Goal: Information Seeking & Learning: Learn about a topic

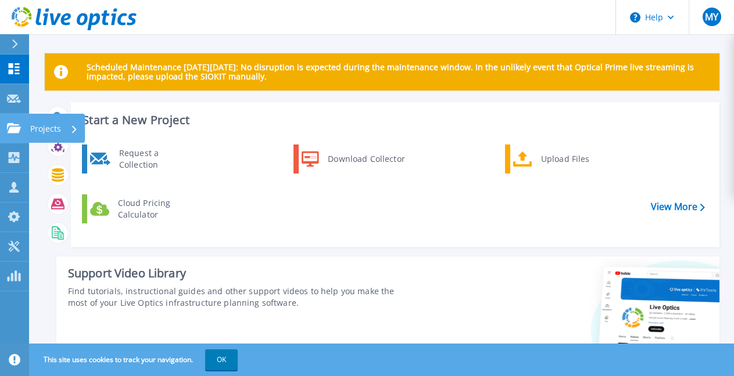
click at [0, 126] on link "Projects Projects" at bounding box center [14, 129] width 29 height 30
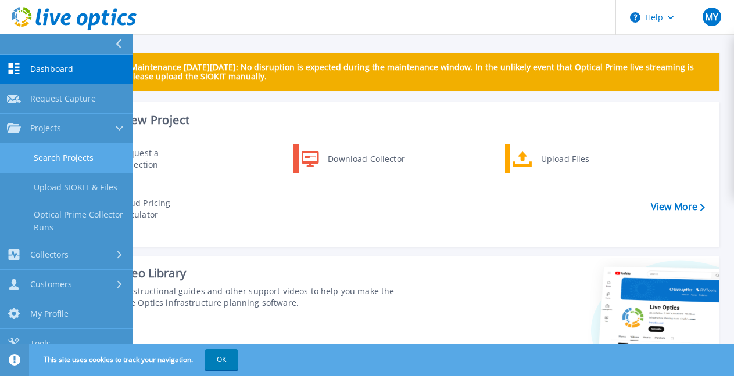
click at [64, 159] on link "Search Projects" at bounding box center [66, 158] width 132 height 30
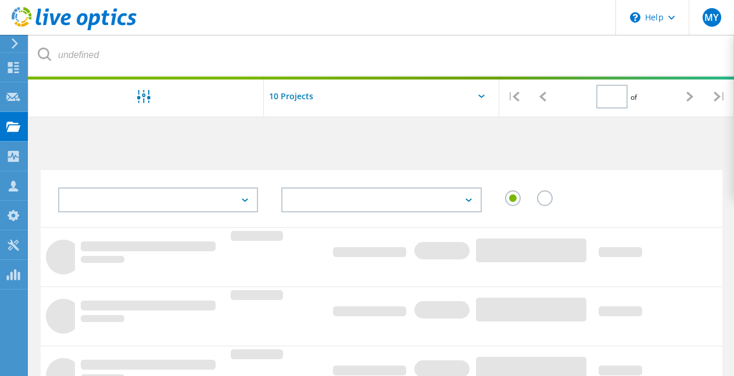
scroll to position [70, 0]
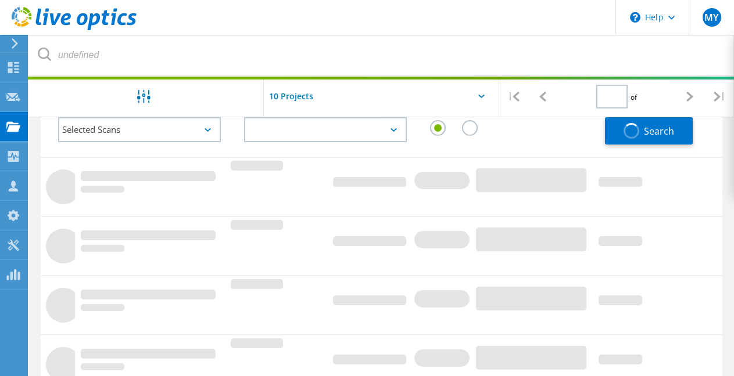
type input "1"
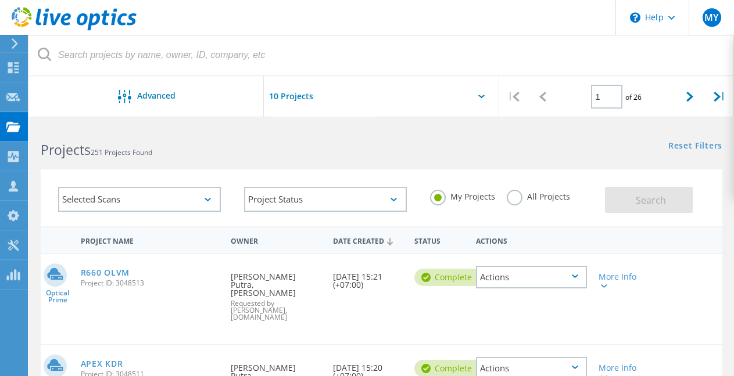
scroll to position [0, 0]
click at [188, 229] on div "Project Name Owner Date Created Status Actions" at bounding box center [381, 240] width 681 height 27
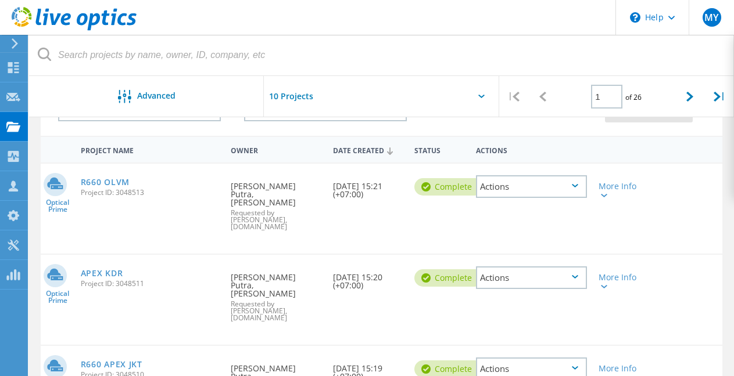
scroll to position [91, 0]
click at [522, 187] on div "Actions" at bounding box center [531, 187] width 111 height 23
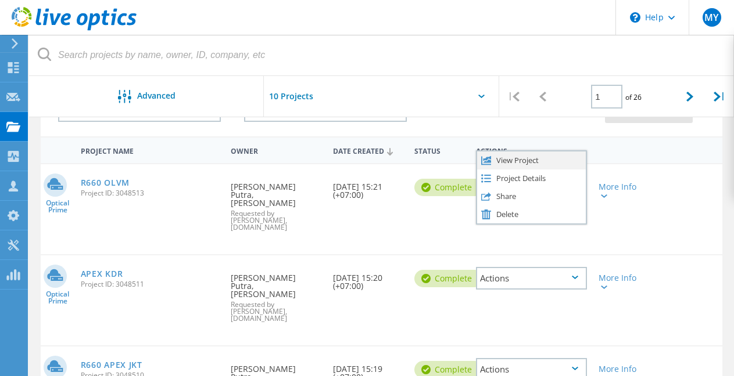
click at [538, 164] on div "View Project" at bounding box center [531, 161] width 109 height 18
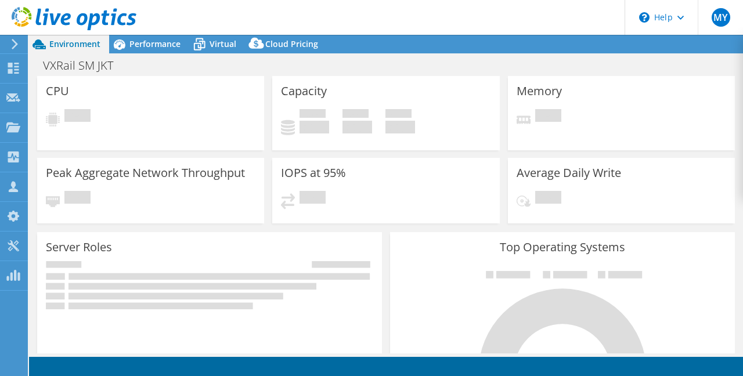
select select "USD"
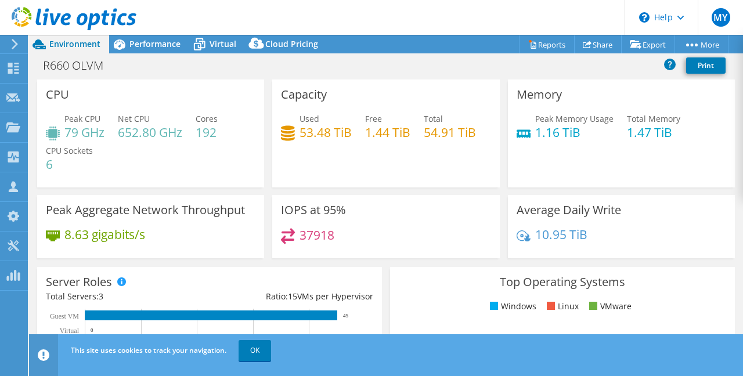
click at [66, 131] on h4 "79 GHz" at bounding box center [84, 132] width 40 height 13
copy h4 "79"
drag, startPoint x: 531, startPoint y: 135, endPoint x: 549, endPoint y: 132, distance: 18.9
click at [549, 132] on h4 "1.16 TiB" at bounding box center [574, 132] width 78 height 13
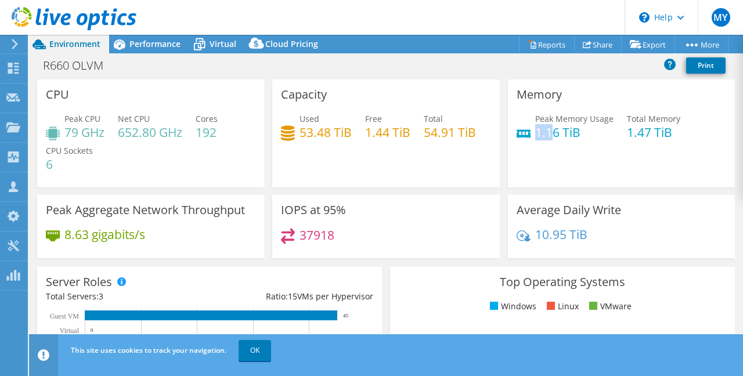
copy h4 "1.1"
click at [545, 130] on h4 "1.16 TiB" at bounding box center [574, 132] width 78 height 13
drag, startPoint x: 531, startPoint y: 132, endPoint x: 553, endPoint y: 131, distance: 22.1
click at [553, 131] on h4 "1.16 TiB" at bounding box center [574, 132] width 78 height 13
copy h4 "1.16"
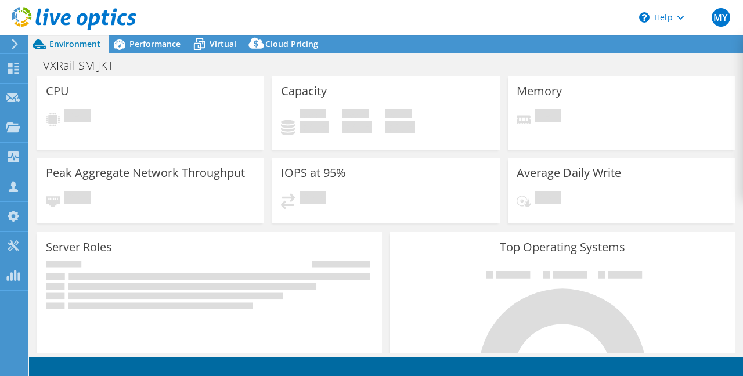
select select "USD"
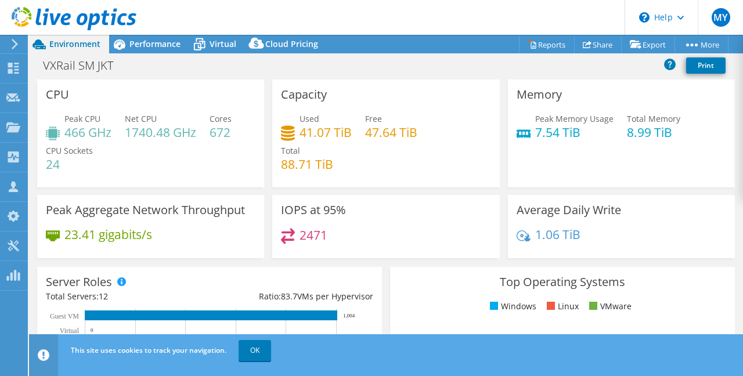
click at [516, 174] on div "Memory Peak Memory Usage 7.54 TiB Total Memory 8.99 TiB" at bounding box center [621, 134] width 227 height 108
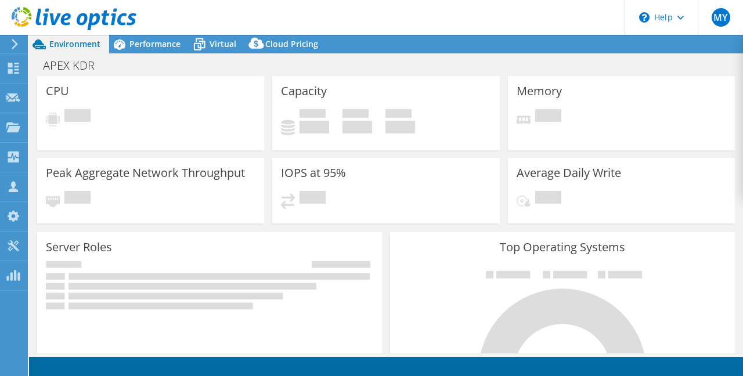
select select "USD"
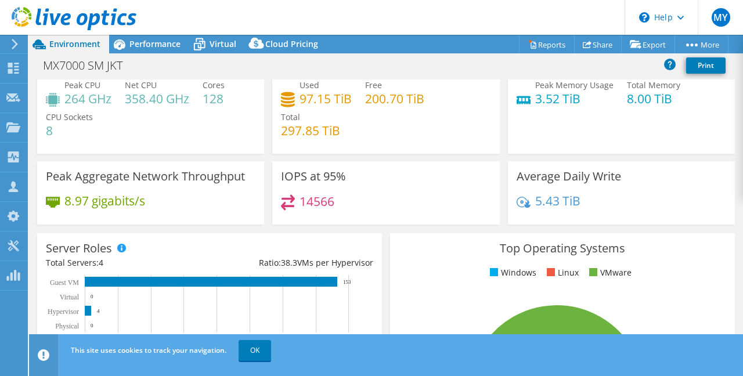
scroll to position [33, 0]
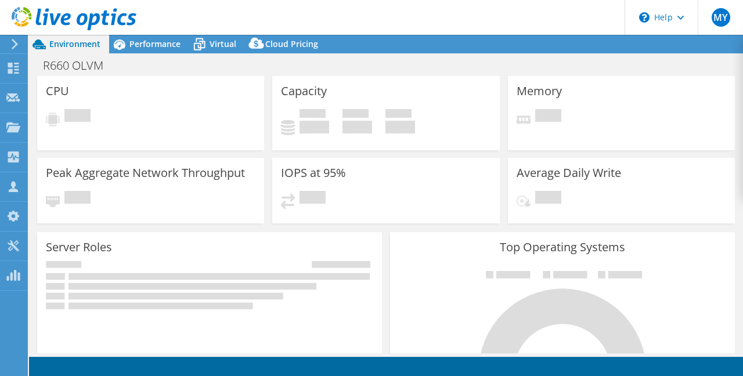
select select "USD"
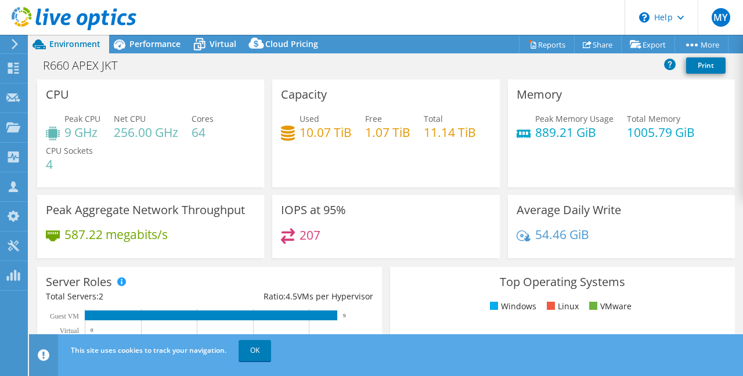
select select "USD"
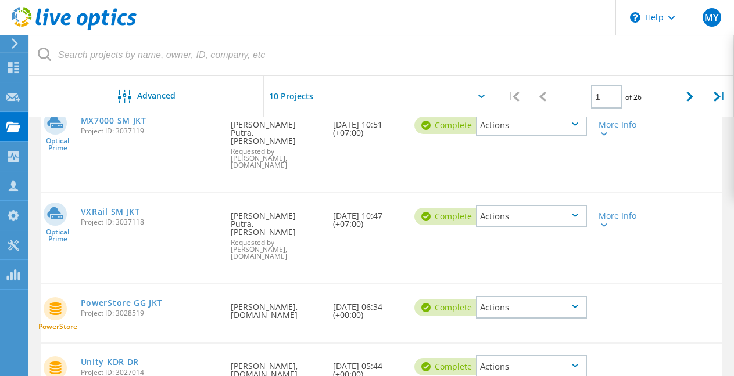
scroll to position [684, 0]
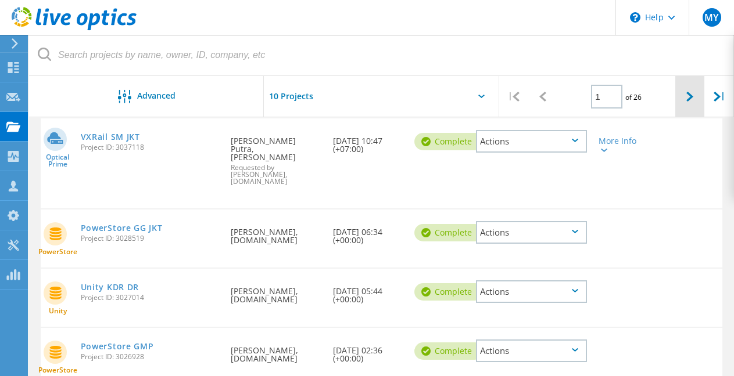
click at [679, 102] on div at bounding box center [690, 96] width 30 height 41
type input "2"
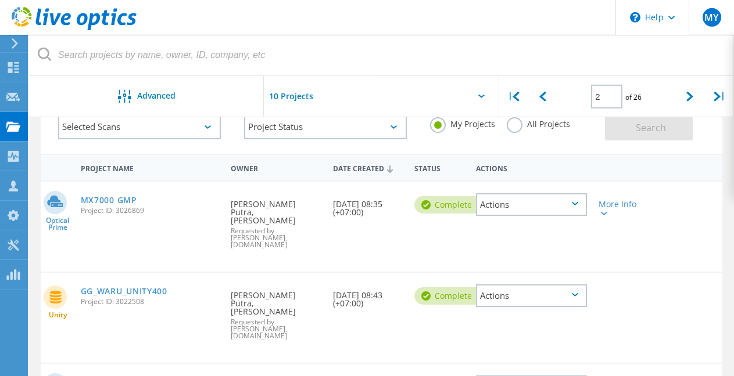
scroll to position [73, 0]
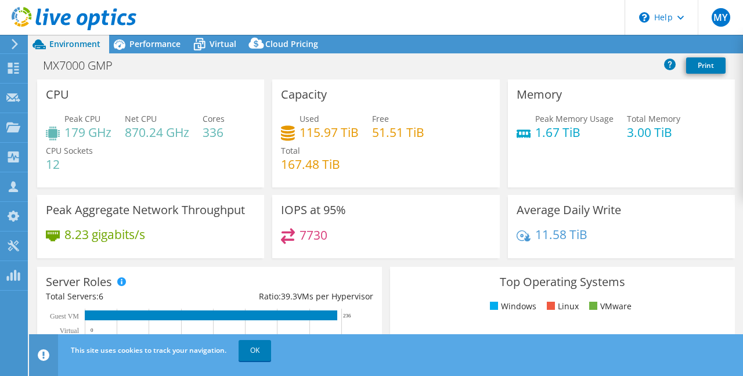
select select "USD"
click at [206, 300] on div "Total Servers: 6" at bounding box center [128, 296] width 164 height 13
